Goal: Information Seeking & Learning: Learn about a topic

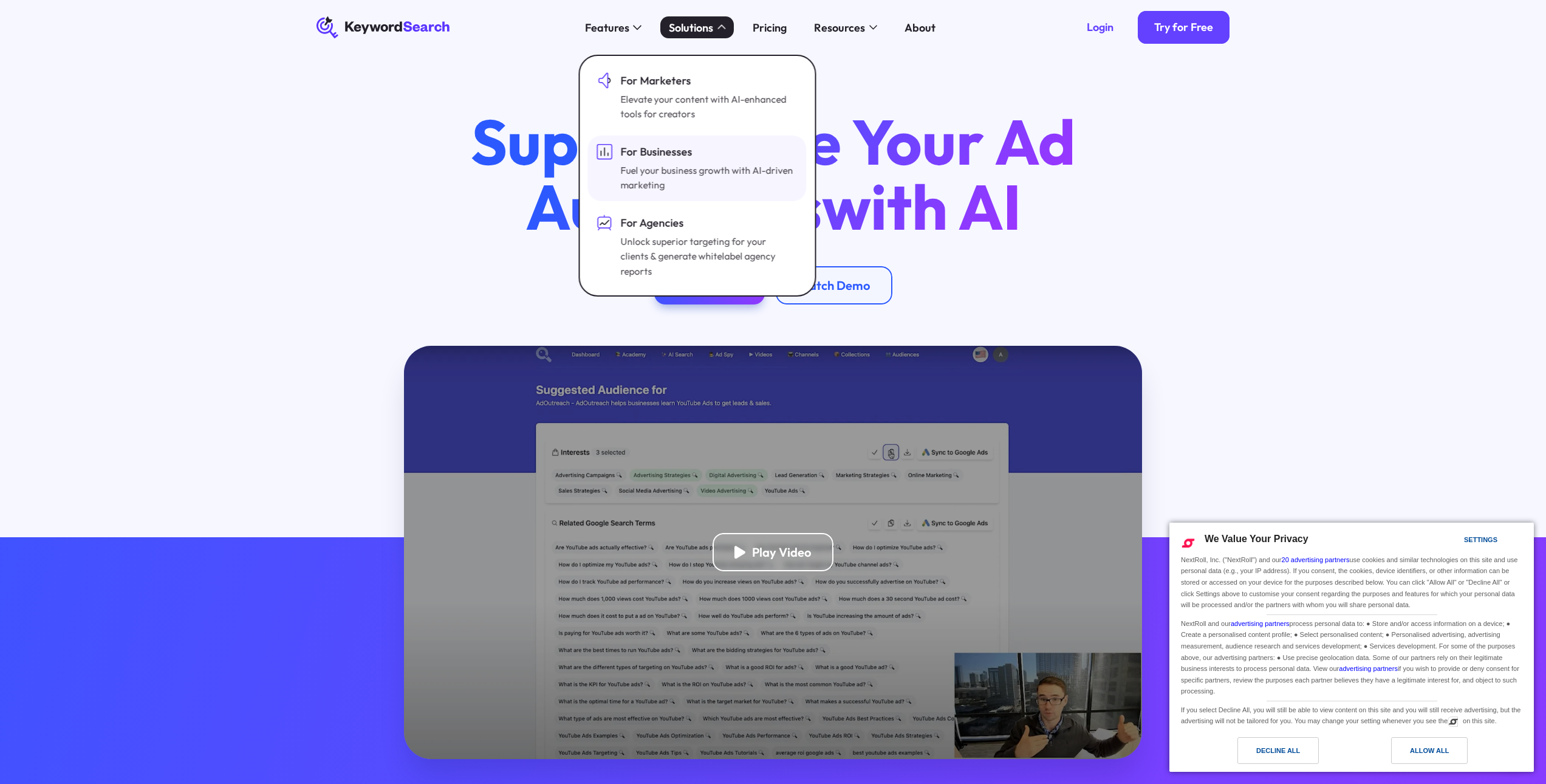
click at [650, 182] on div "Fuel your business growth with AI-driven marketing" at bounding box center [708, 178] width 175 height 31
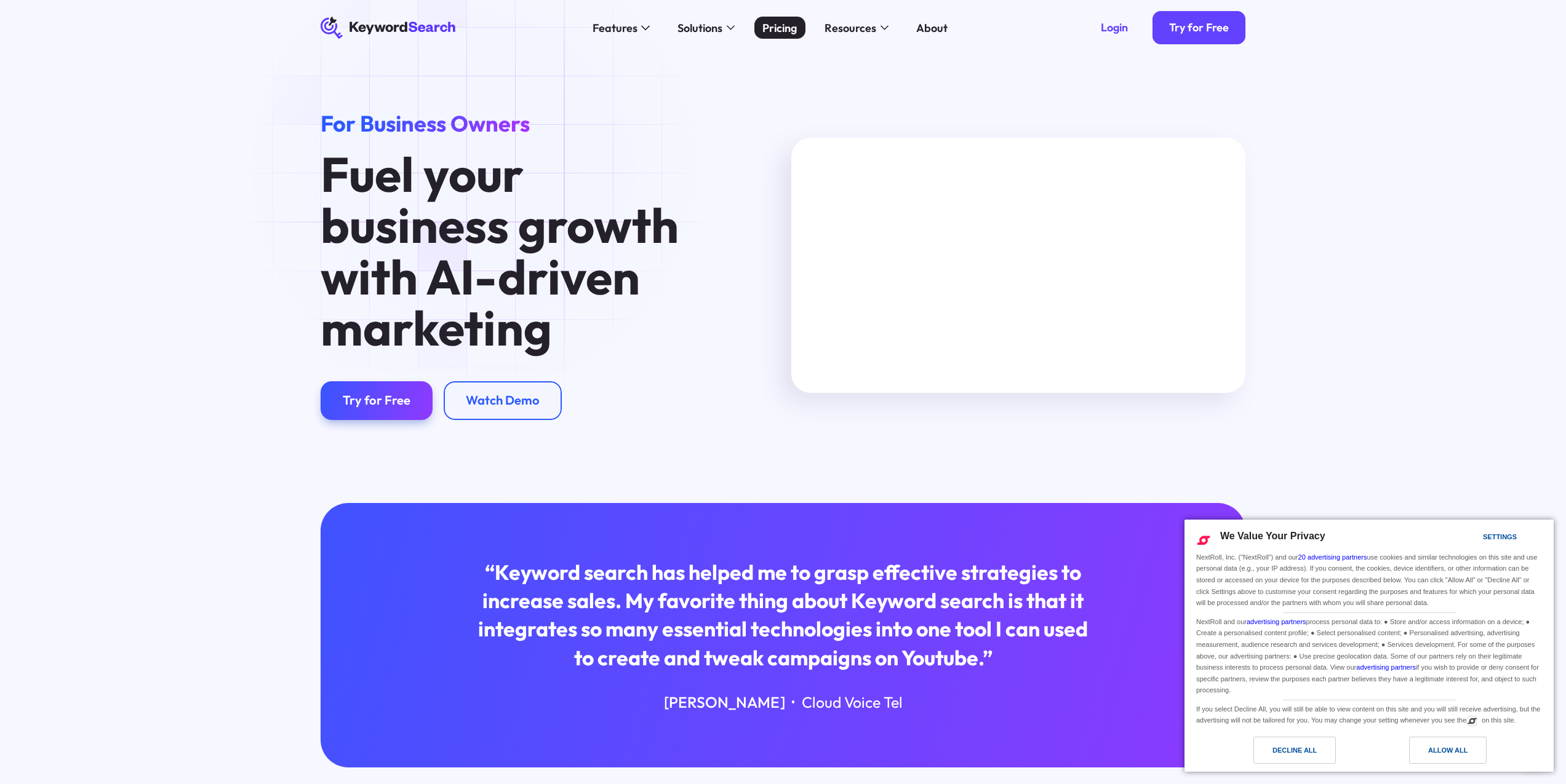
click at [781, 27] on div "Pricing" at bounding box center [779, 27] width 34 height 17
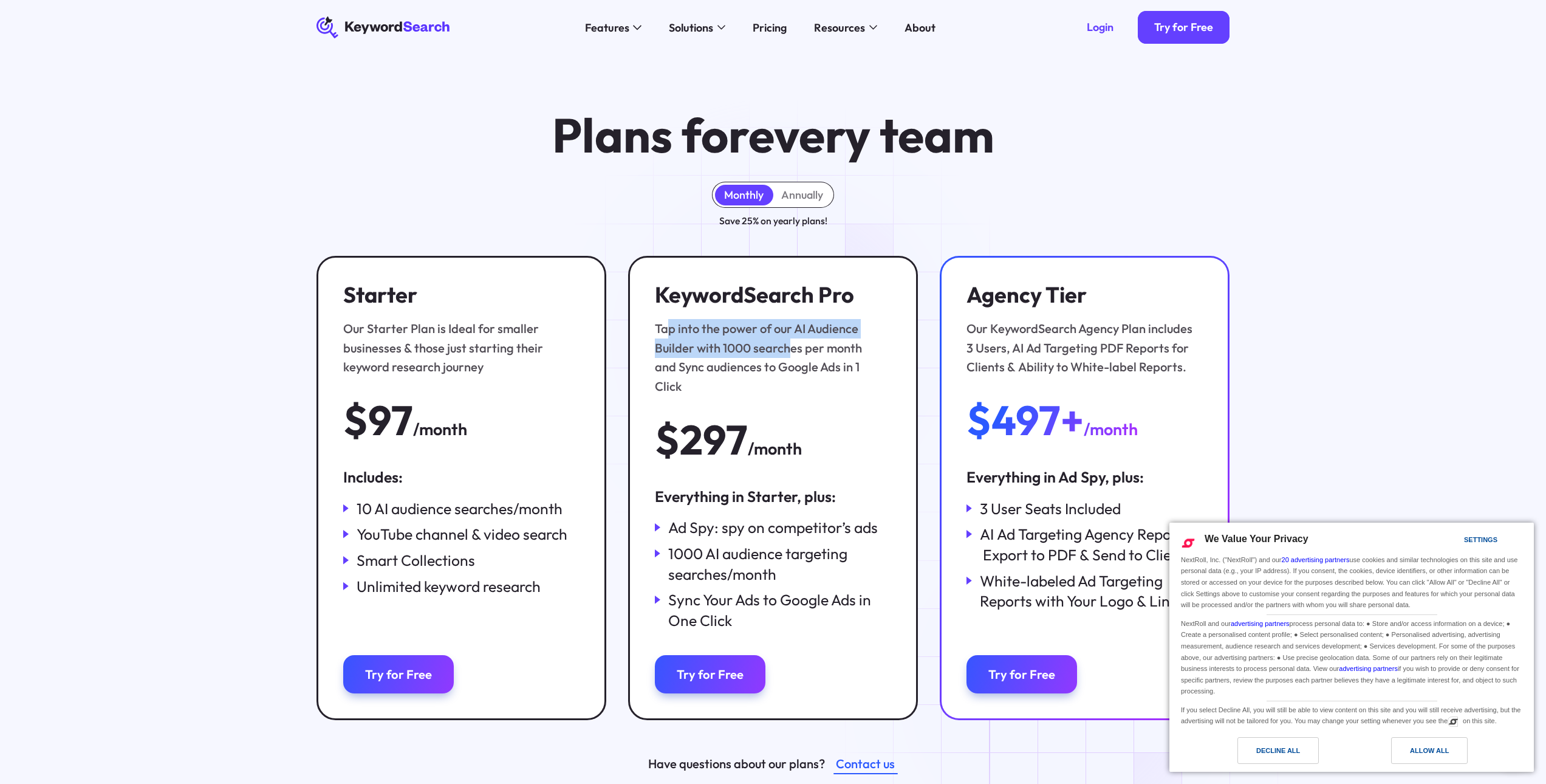
drag, startPoint x: 665, startPoint y: 329, endPoint x: 792, endPoint y: 348, distance: 128.4
click at [791, 346] on div "Tap into the power of our AI Audience Builder with 1000 searches per month and …" at bounding box center [770, 358] width 230 height 77
click at [794, 377] on div "KeywordSearch Pro Tap into the power of our AI Audience Builder with 1000 searc…" at bounding box center [773, 371] width 237 height 179
